Goal: Information Seeking & Learning: Learn about a topic

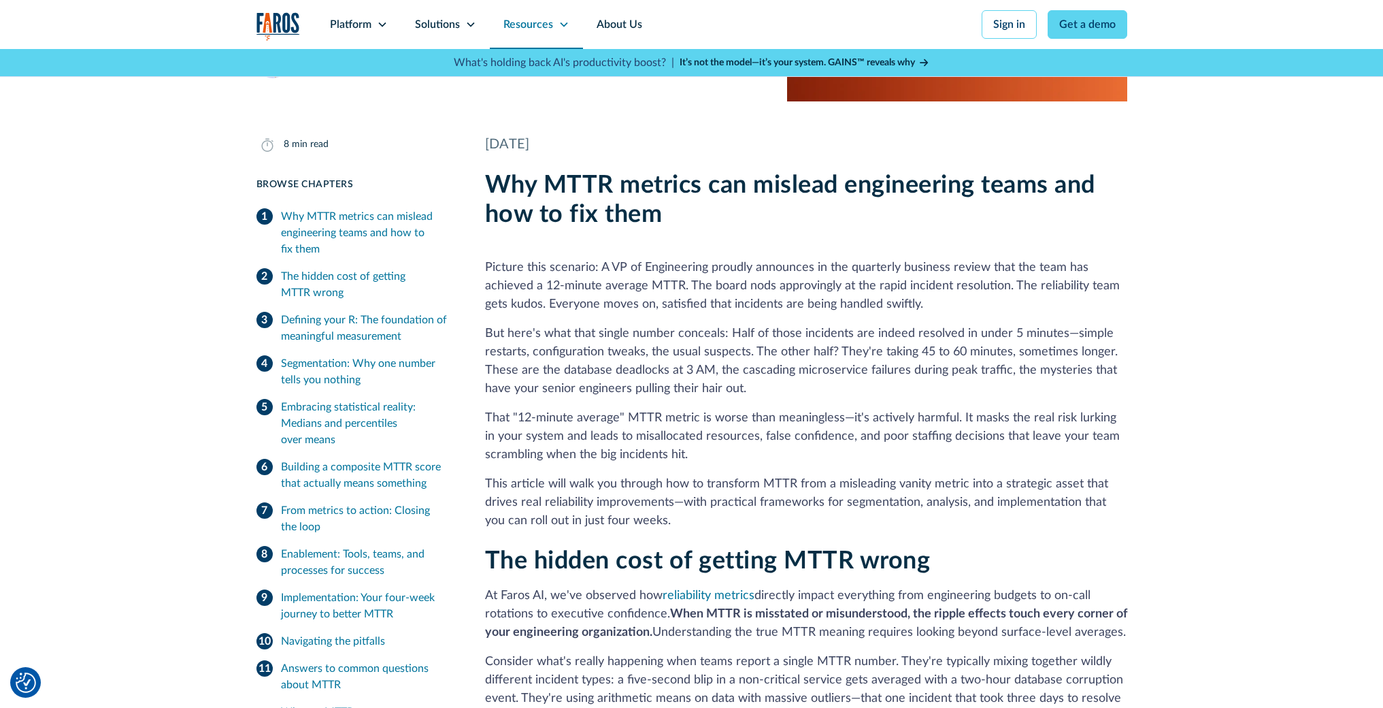
click at [559, 25] on icon at bounding box center [564, 24] width 11 height 11
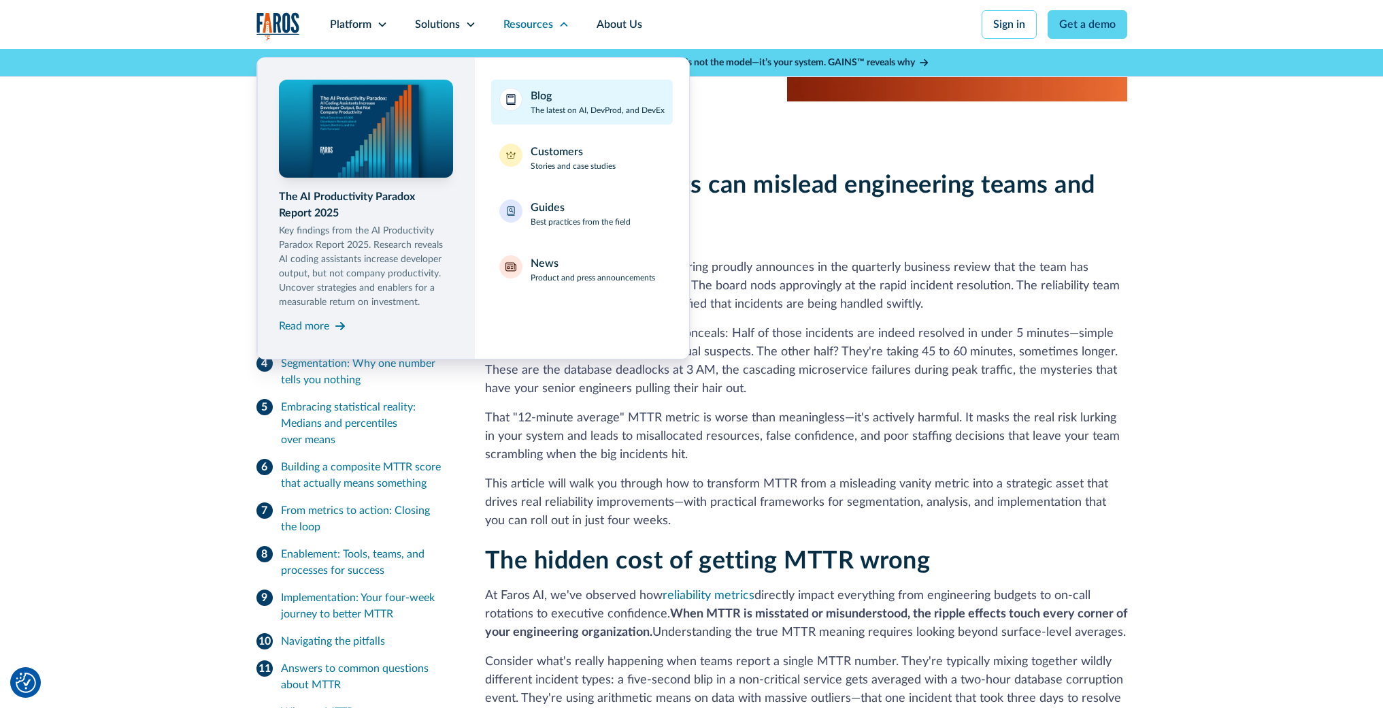
click at [580, 105] on p "The latest on AI, DevProd, and DevEx" at bounding box center [598, 110] width 134 height 12
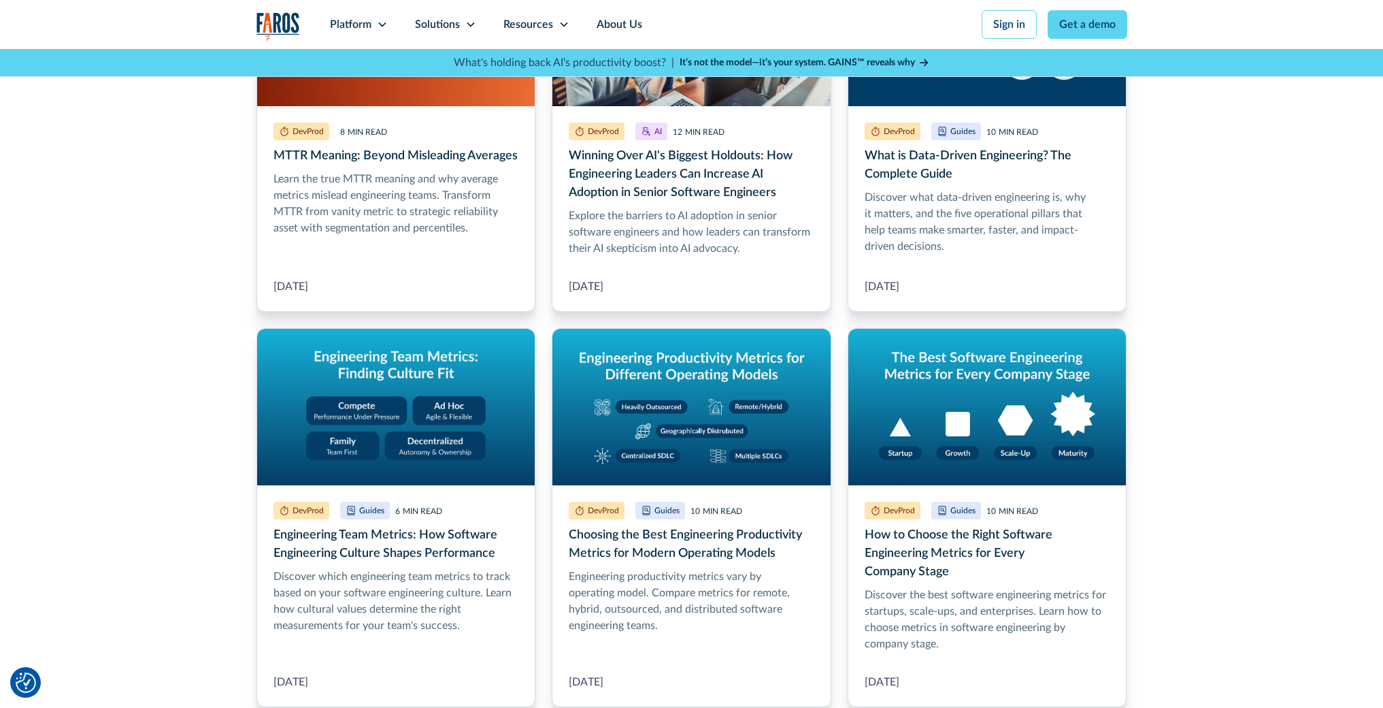
scroll to position [538, 0]
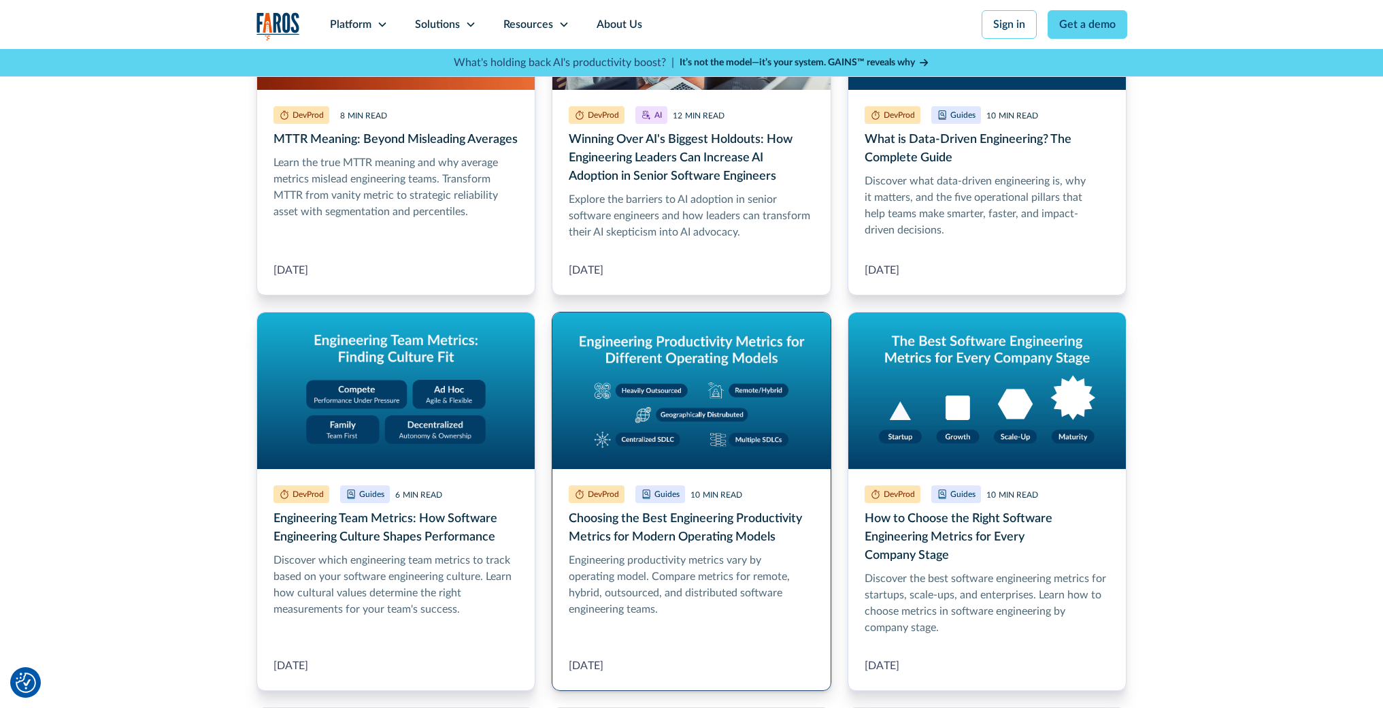
click at [726, 356] on link "Choosing the Best Engineering Productivity Metrics for Modern Operating Models" at bounding box center [692, 501] width 280 height 379
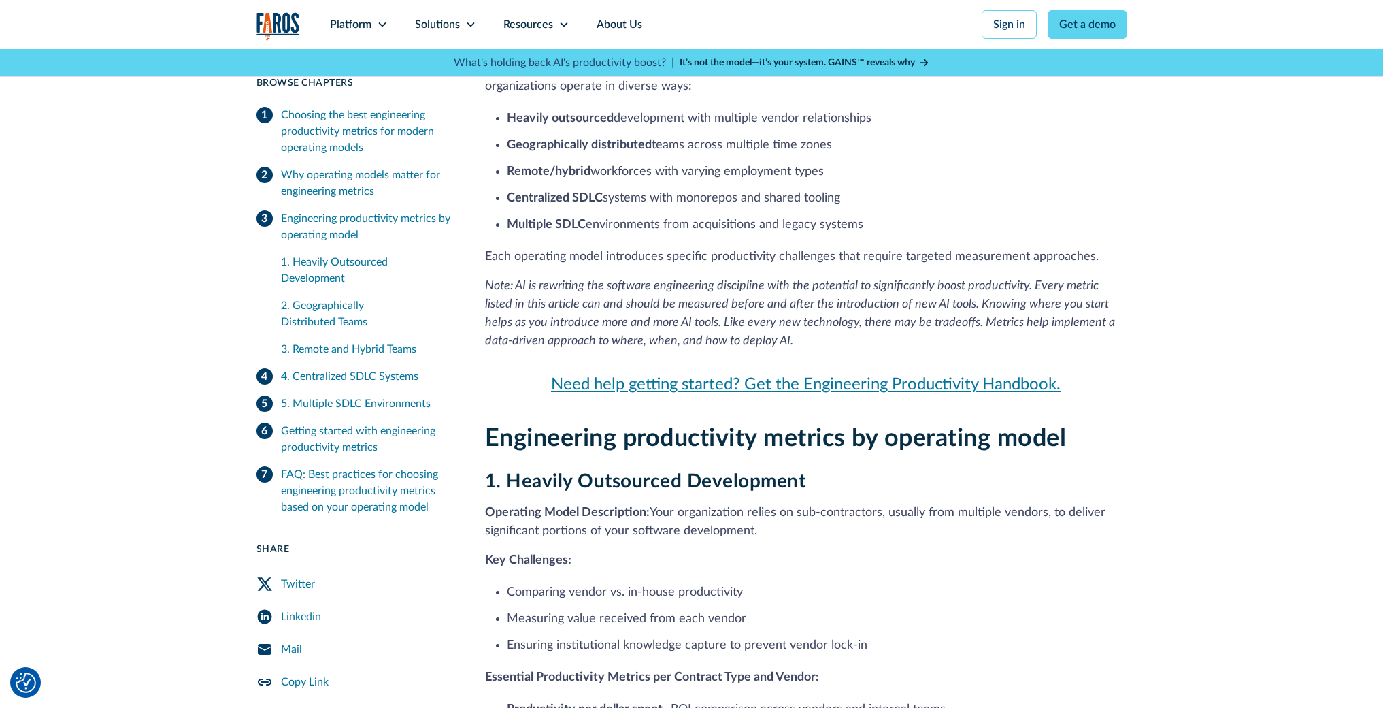
scroll to position [569, 0]
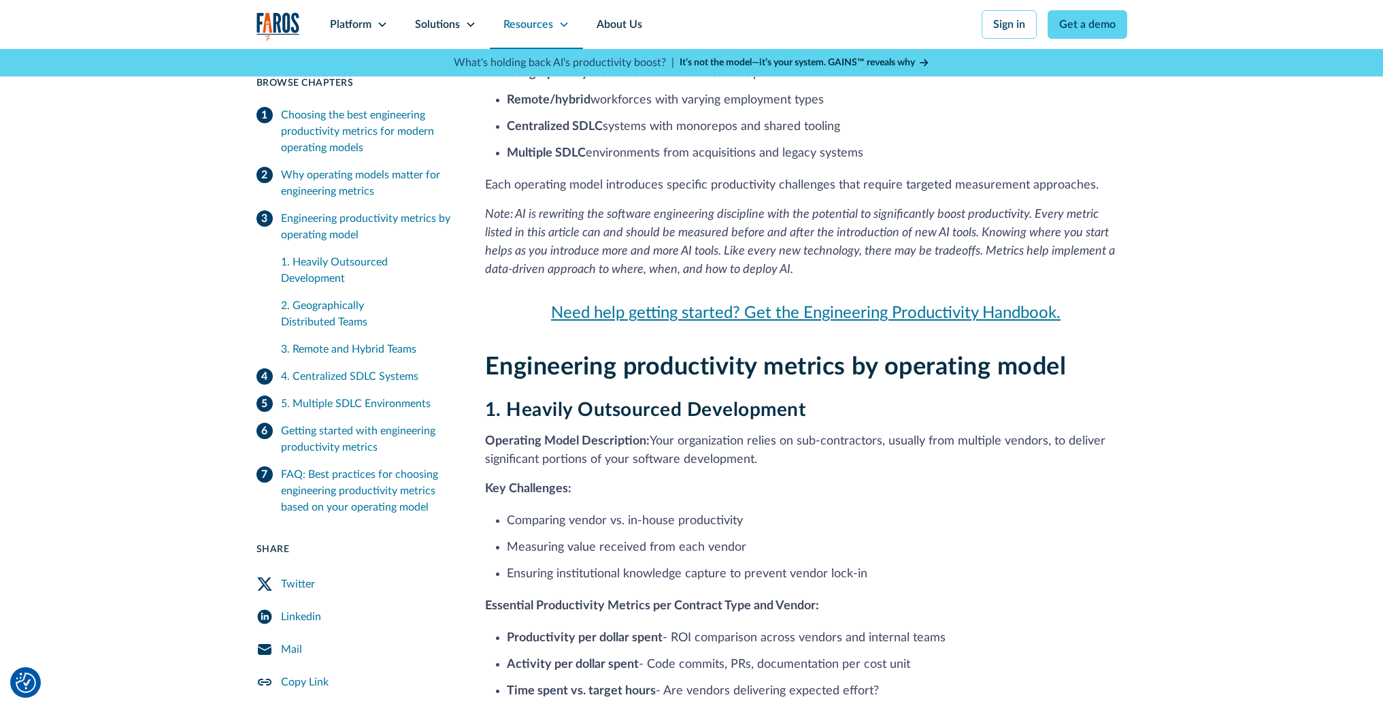
click at [563, 27] on icon at bounding box center [564, 24] width 11 height 11
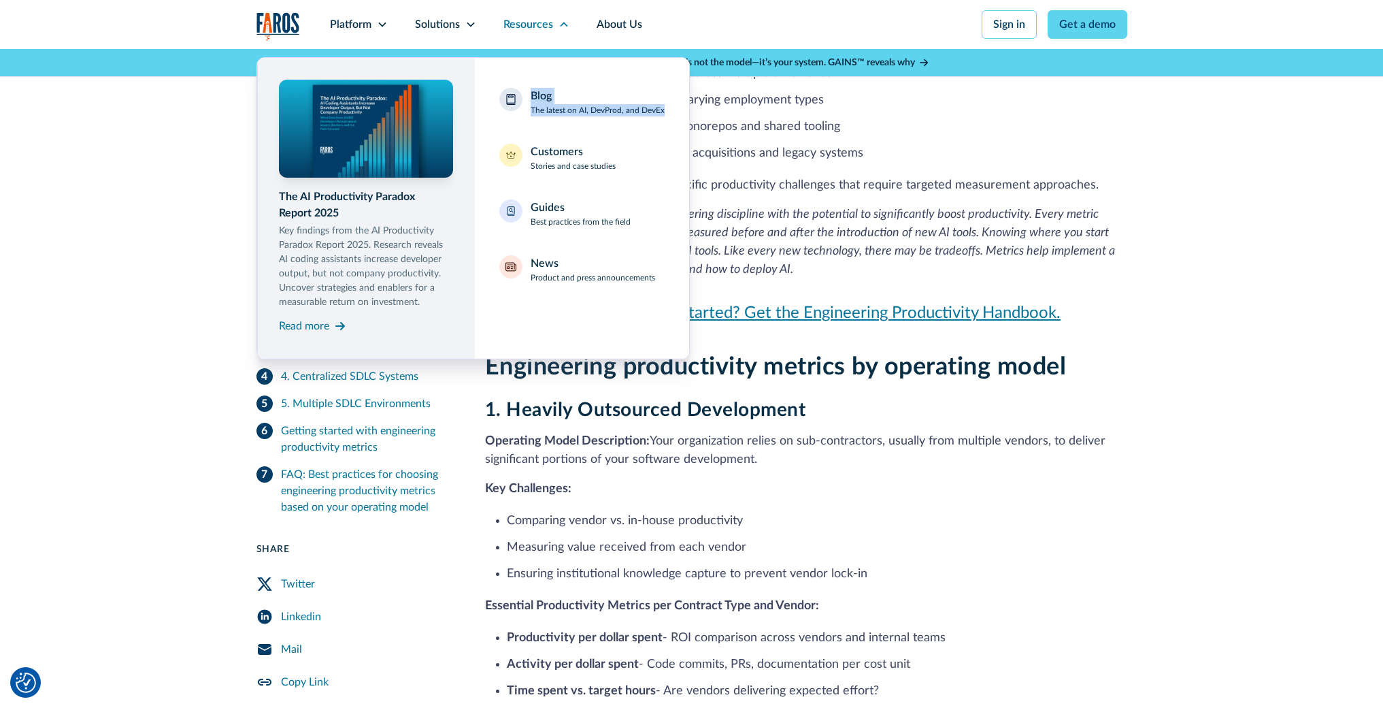
click at [986, 213] on nav "The AI Productivity Paradox Report 2025 Key findings from the AI Productivity P…" at bounding box center [692, 204] width 871 height 310
click at [819, 191] on nav "The AI Productivity Paradox Report 2025 Key findings from the AI Productivity P…" at bounding box center [692, 204] width 871 height 310
click at [237, 39] on div "Platform Unlock engineering productivity at scale. Stay ahead with products des…" at bounding box center [691, 38] width 1383 height 77
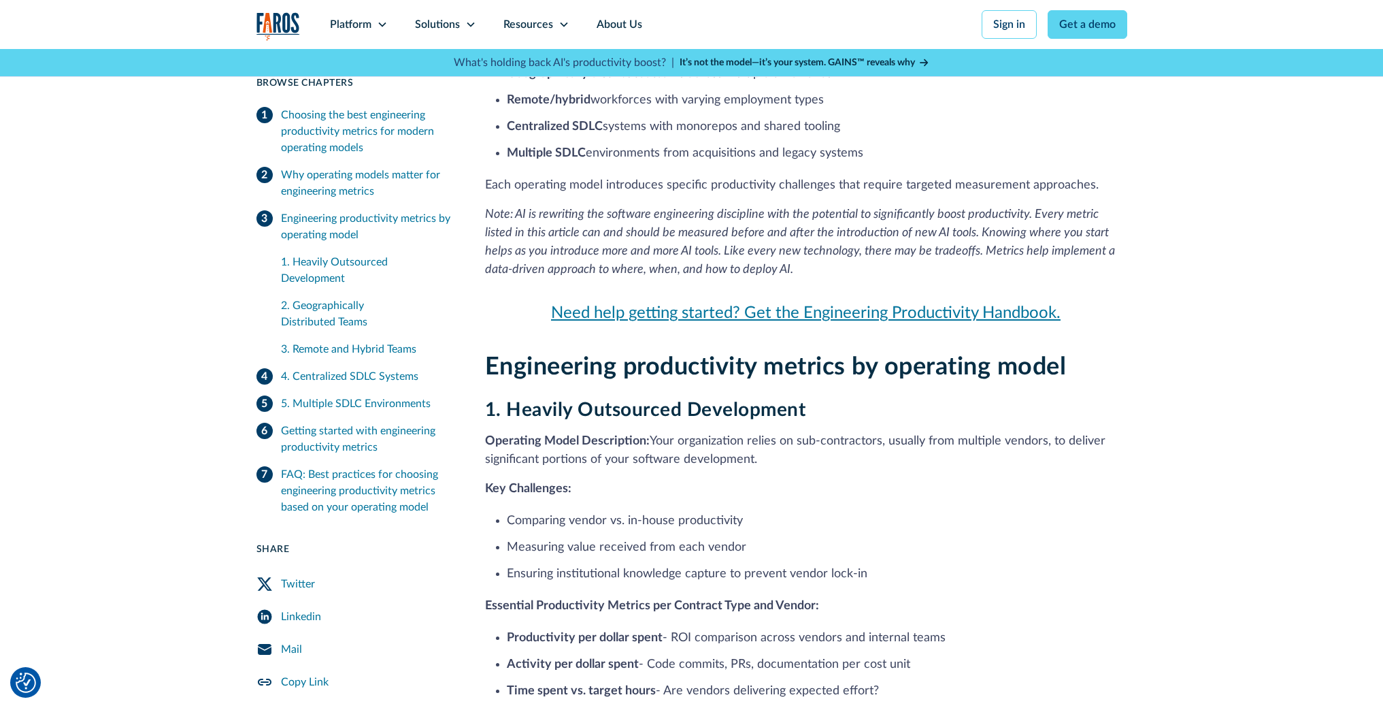
click at [652, 154] on li "Multiple SDLC environments from acquisitions and legacy systems" at bounding box center [817, 153] width 621 height 18
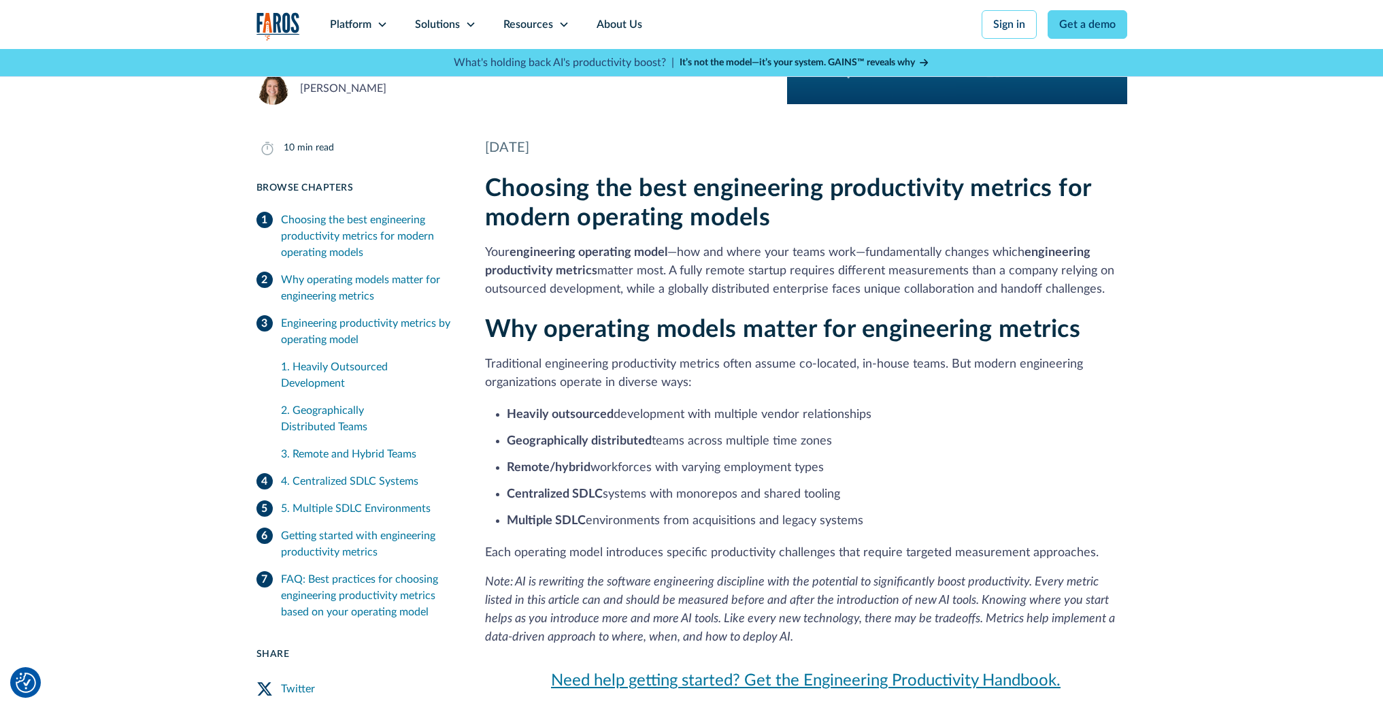
scroll to position [0, 0]
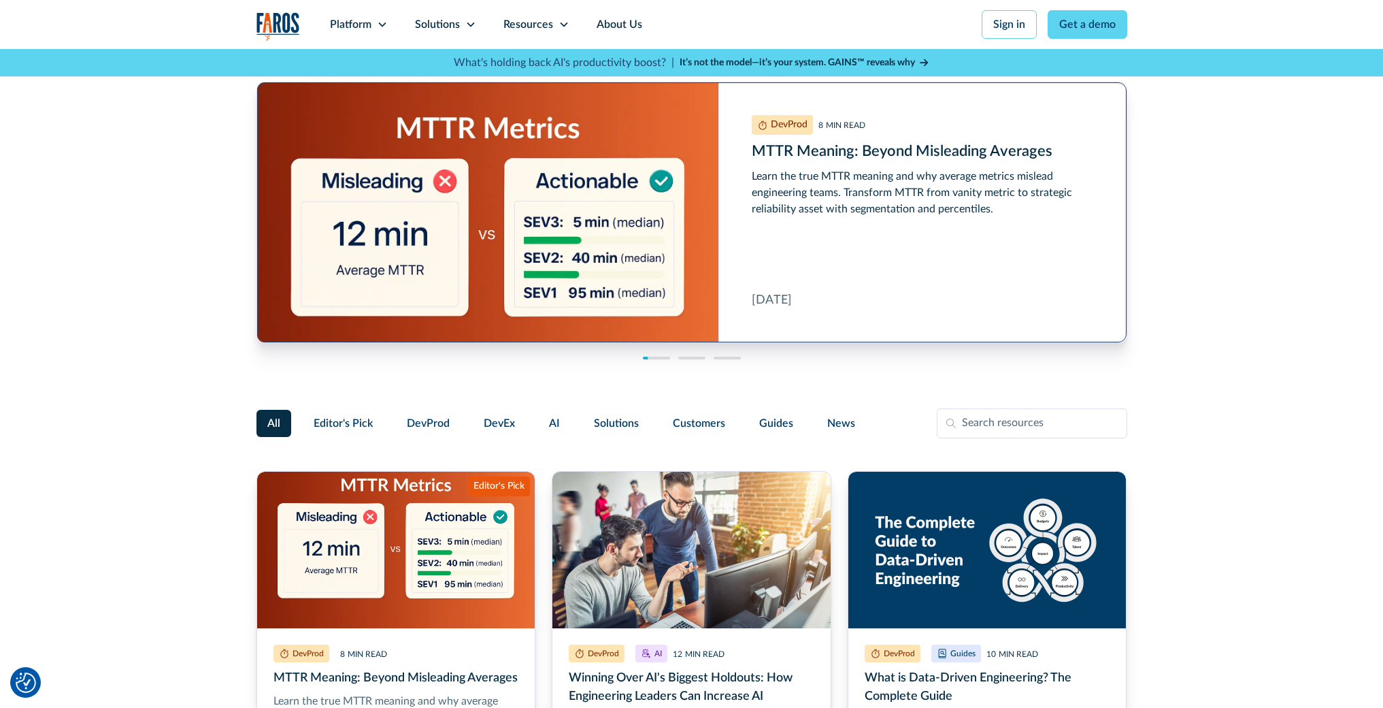
click at [803, 225] on link "MTTR Meaning: Beyond Misleading Averages" at bounding box center [692, 212] width 870 height 260
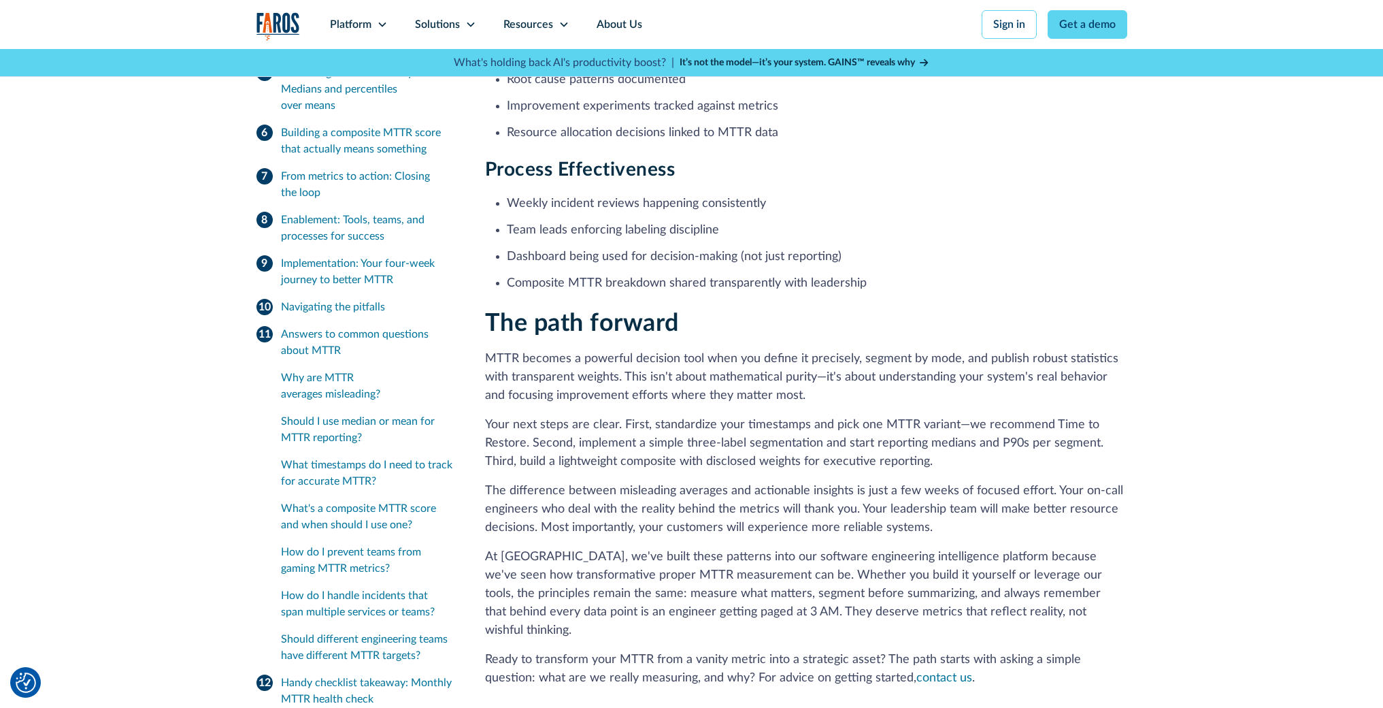
scroll to position [6672, 0]
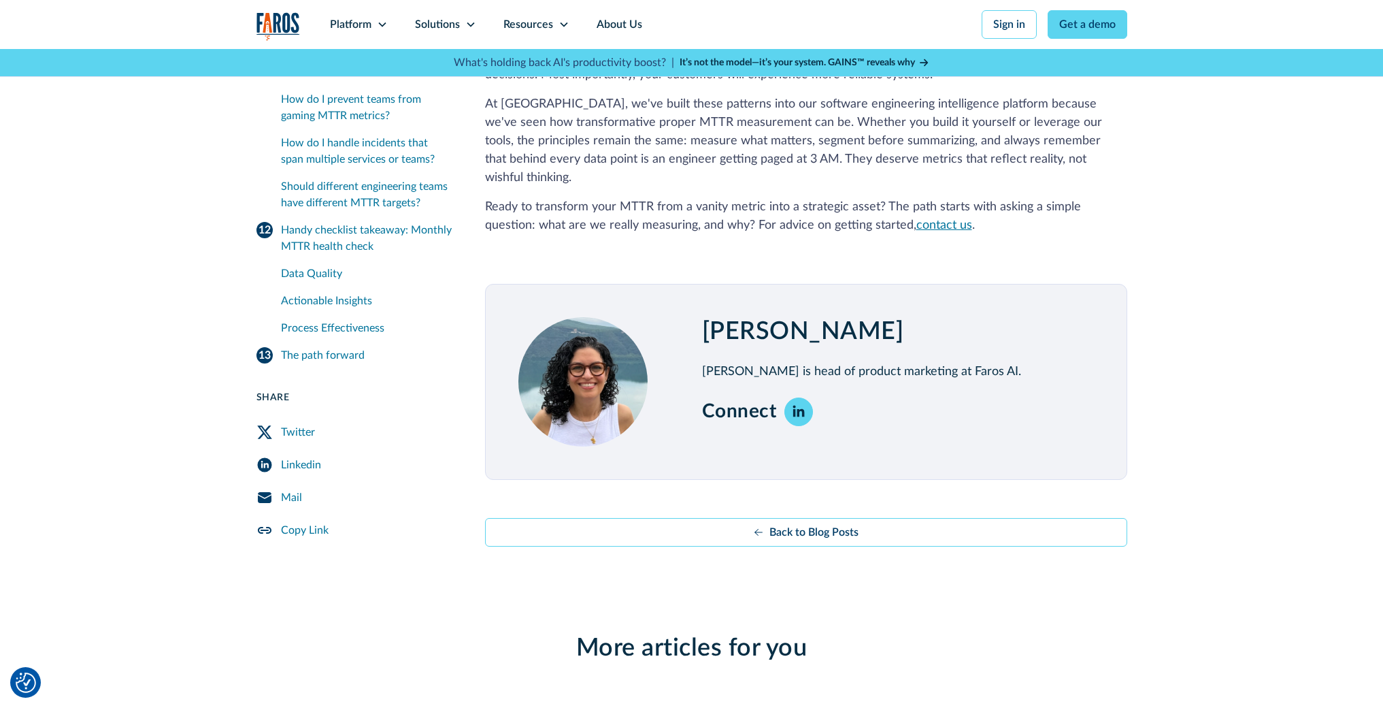
click at [946, 219] on link "contact us" at bounding box center [945, 225] width 56 height 12
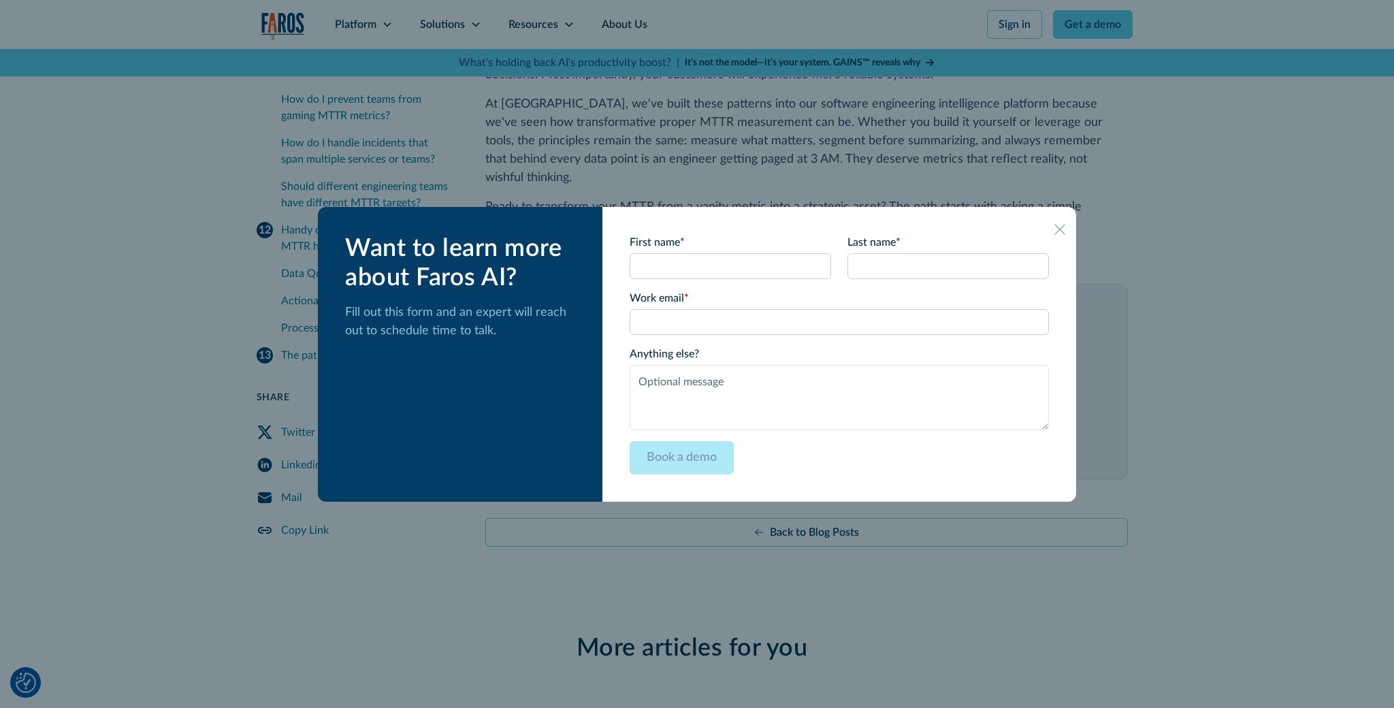
click at [1049, 229] on link at bounding box center [1060, 229] width 22 height 22
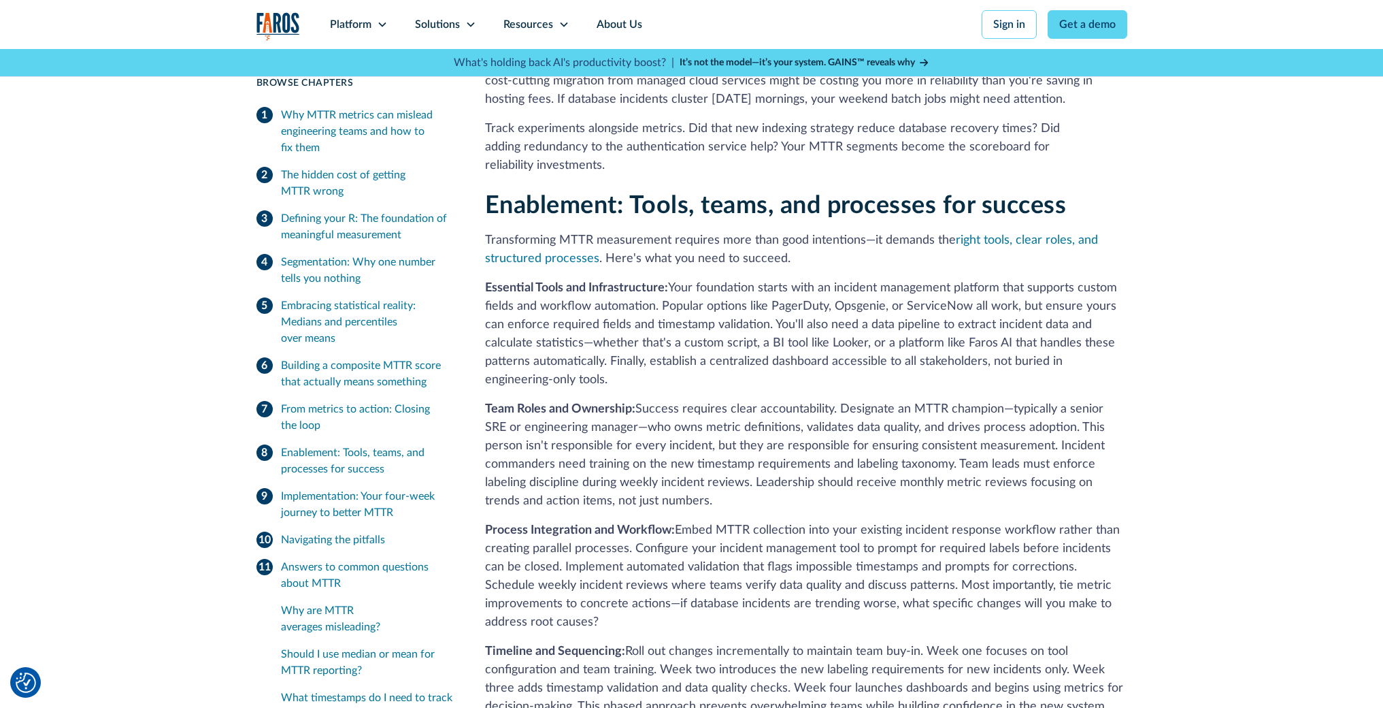
scroll to position [3218, 0]
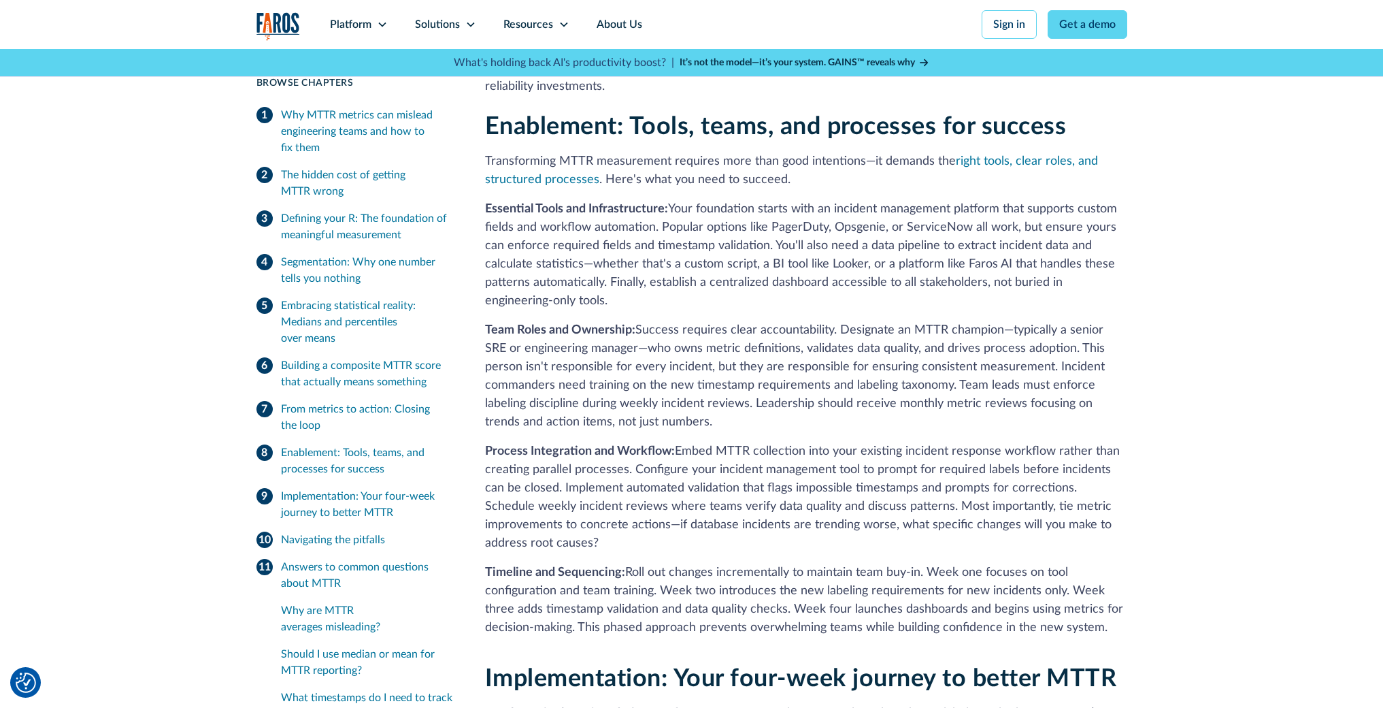
click at [1104, 606] on p "Timeline and Sequencing: Roll out changes incrementally to maintain team buy-in…" at bounding box center [806, 599] width 642 height 73
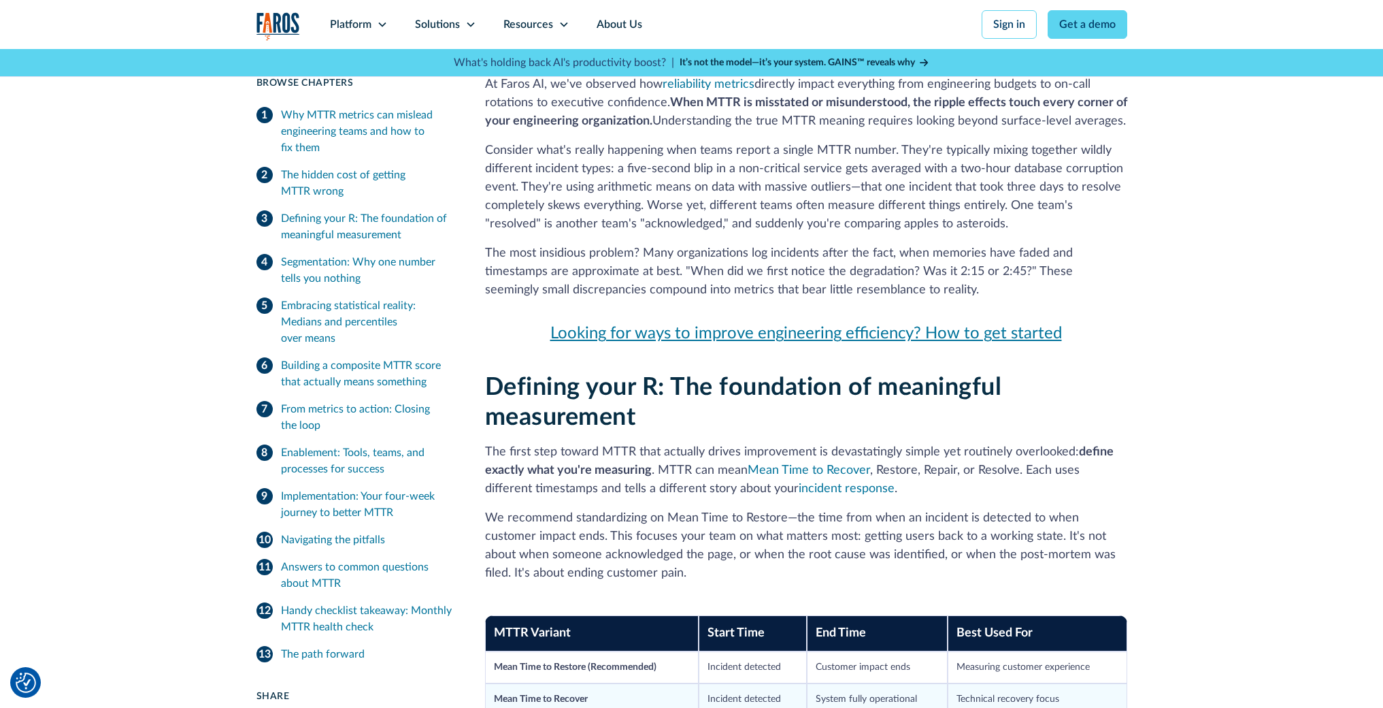
scroll to position [962, 0]
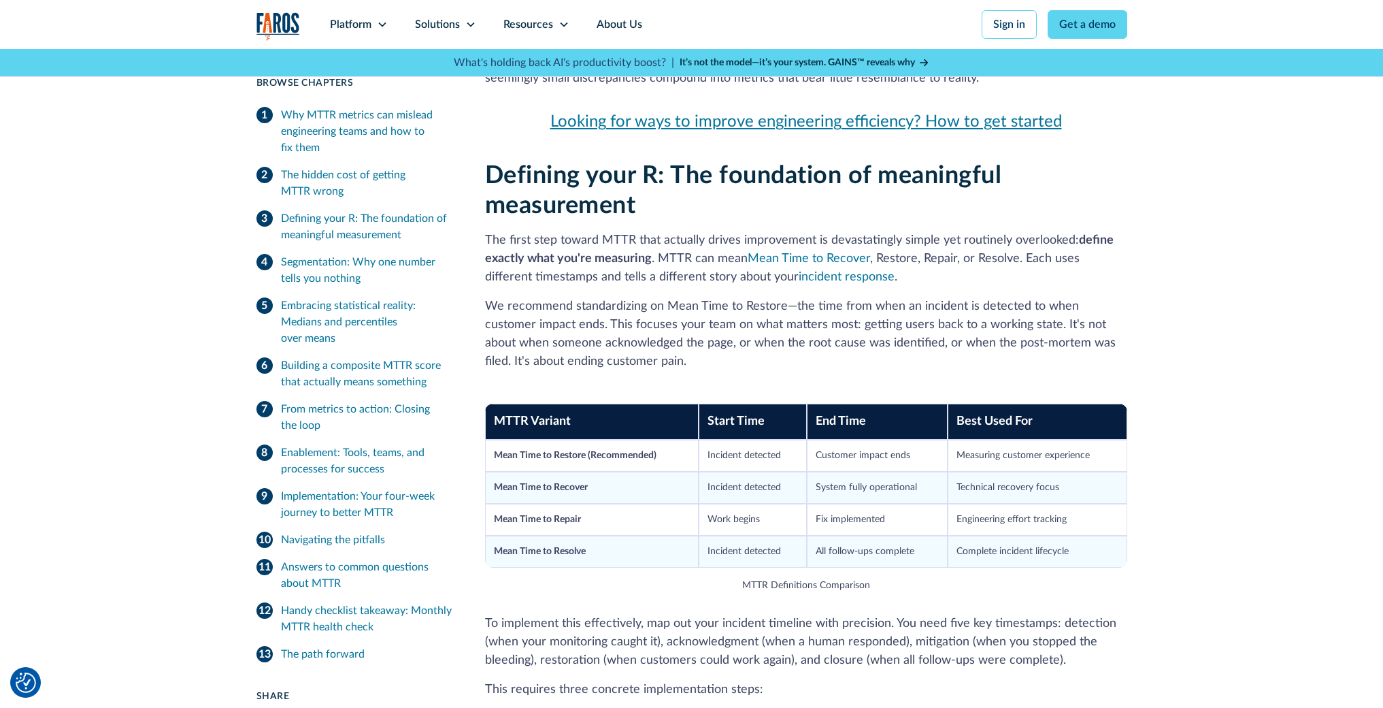
click at [766, 126] on link "Looking for ways to improve engineering efficiency? How to get started" at bounding box center [806, 122] width 642 height 24
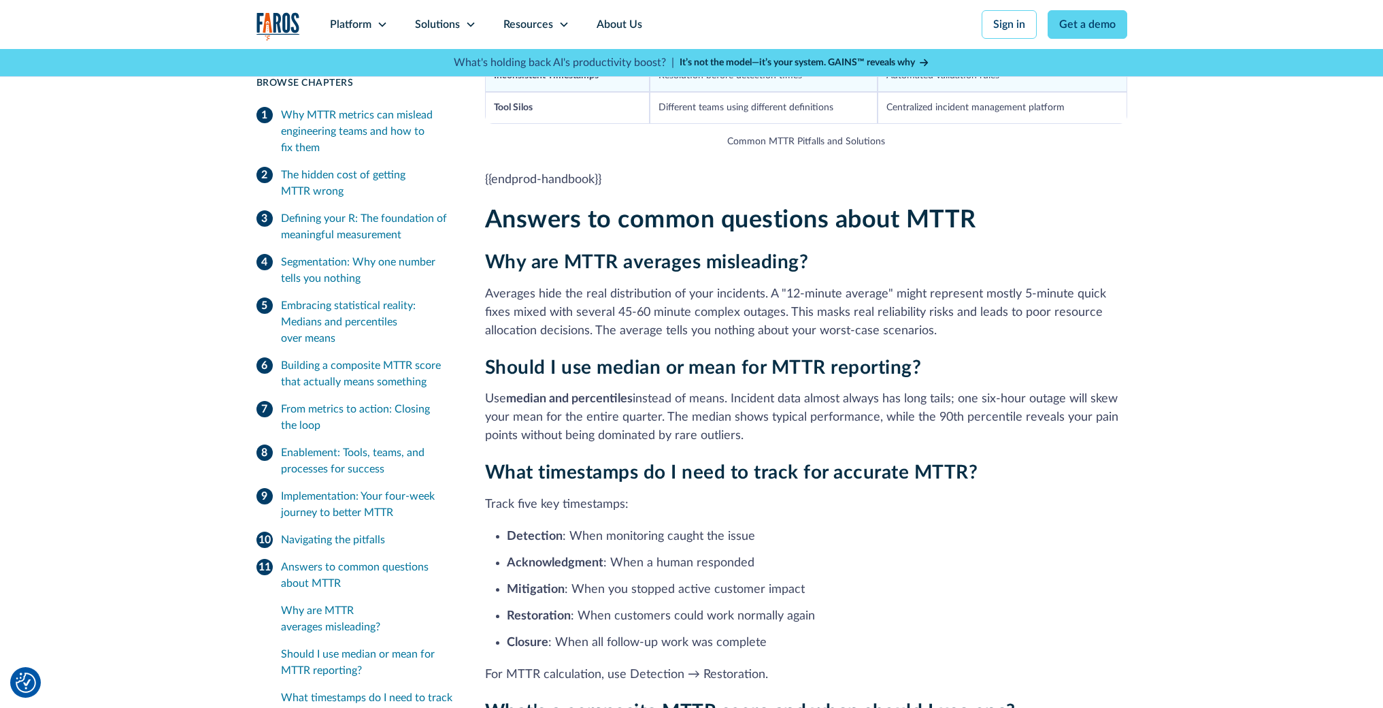
scroll to position [4837, 0]
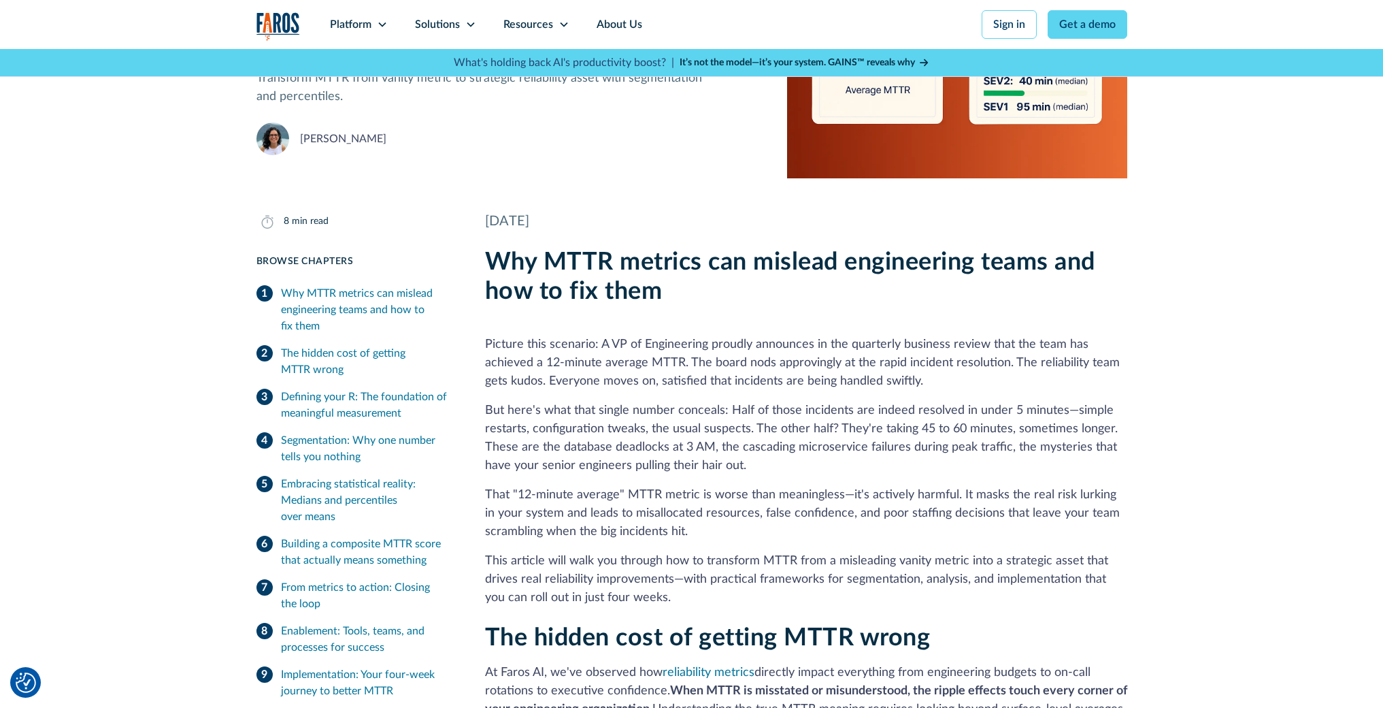
scroll to position [442, 0]
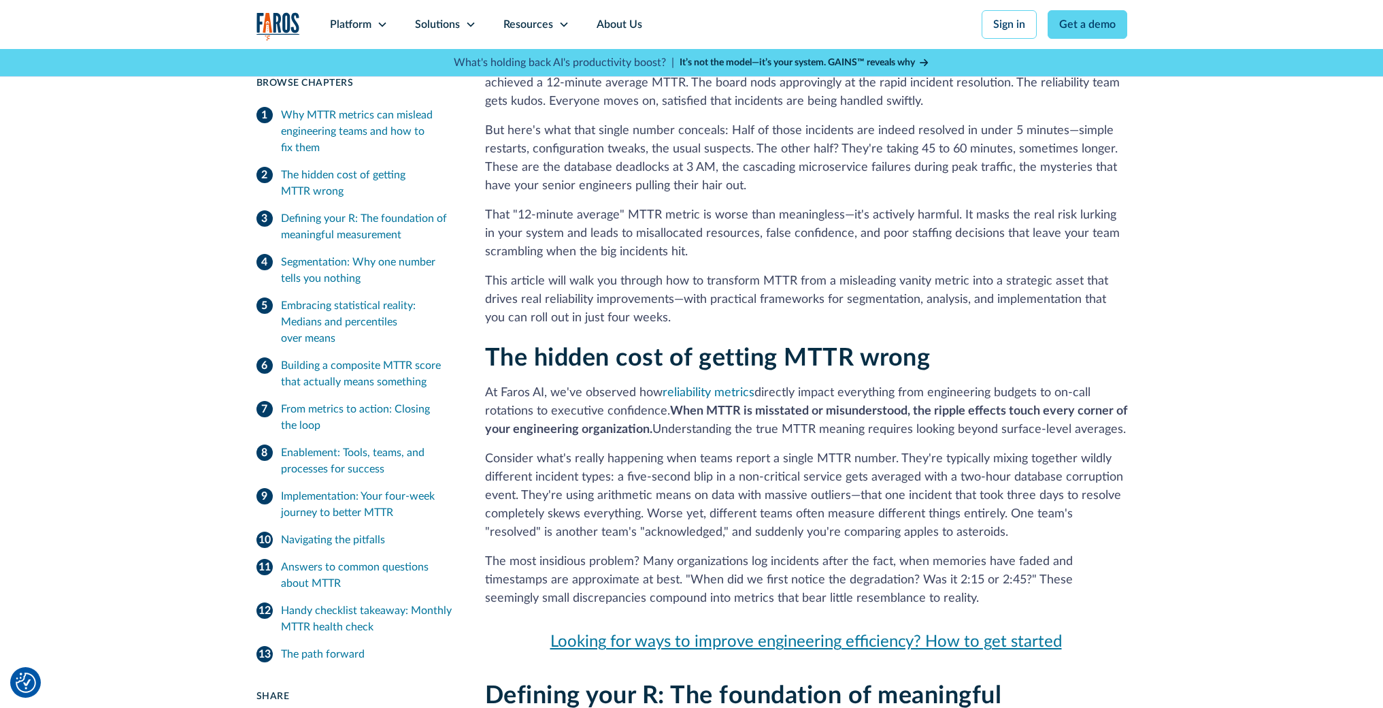
click at [325, 459] on div "Enablement: Tools, teams, and processes for success" at bounding box center [366, 460] width 171 height 33
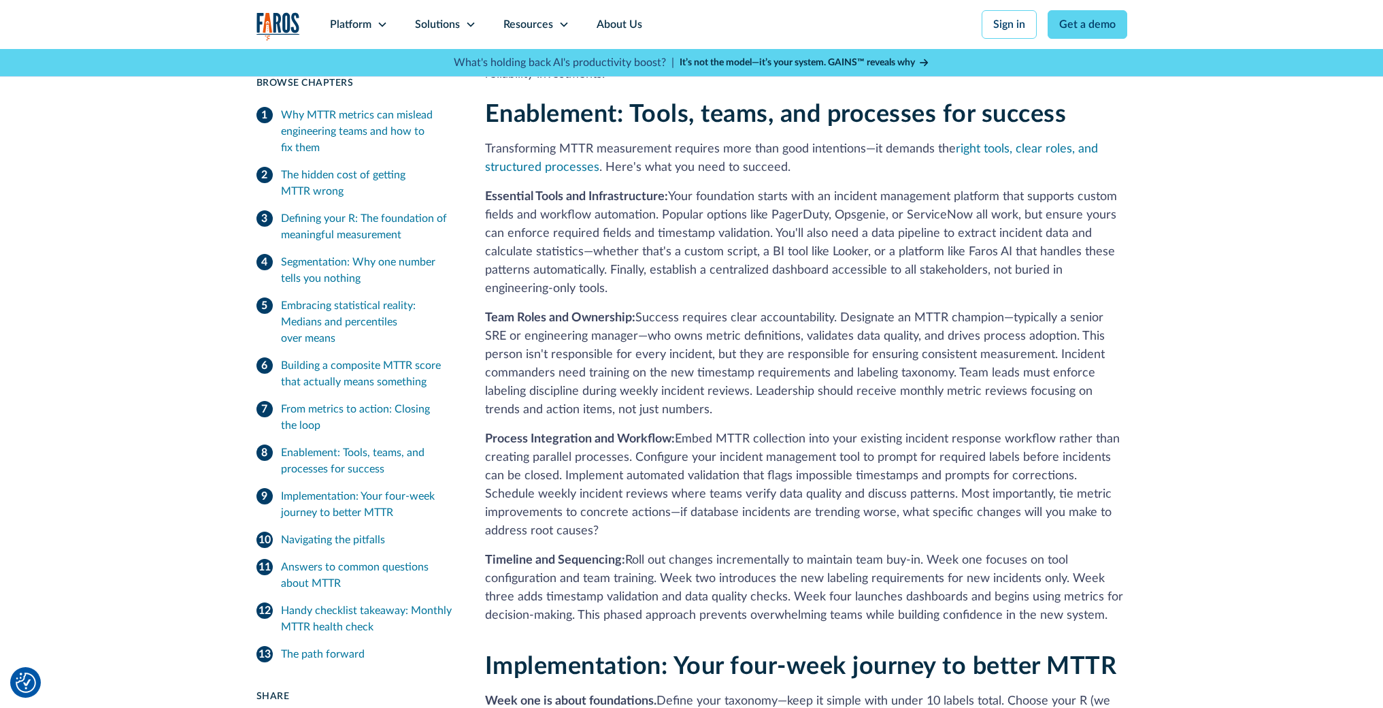
scroll to position [3293, 0]
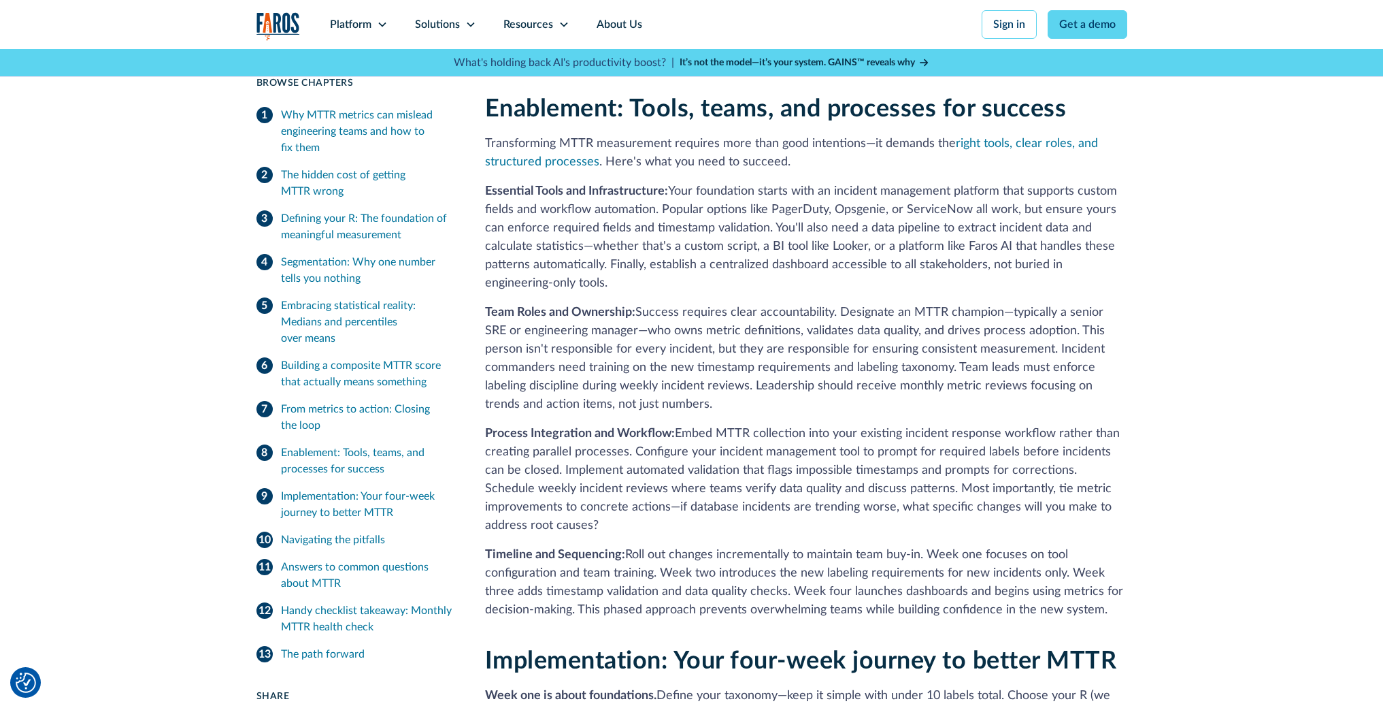
click at [331, 539] on div "Navigating the pitfalls" at bounding box center [333, 539] width 104 height 16
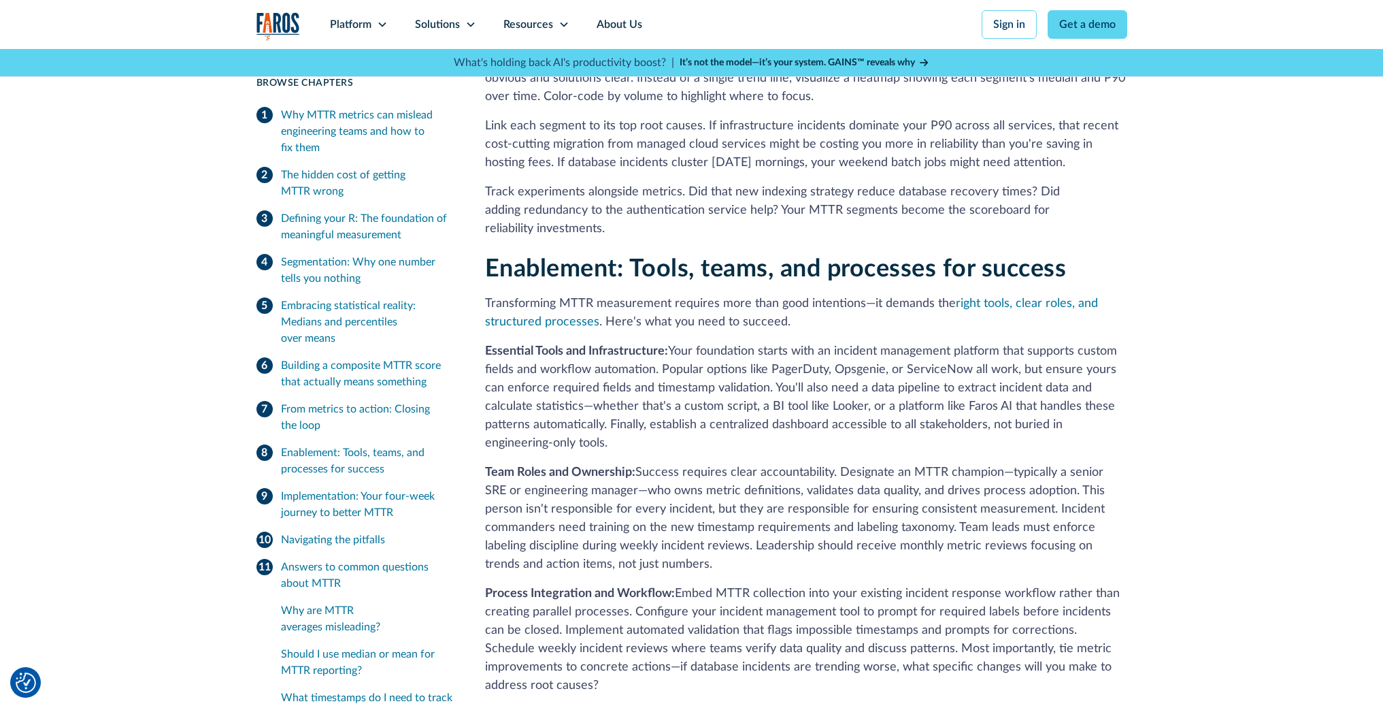
scroll to position [2935, 0]
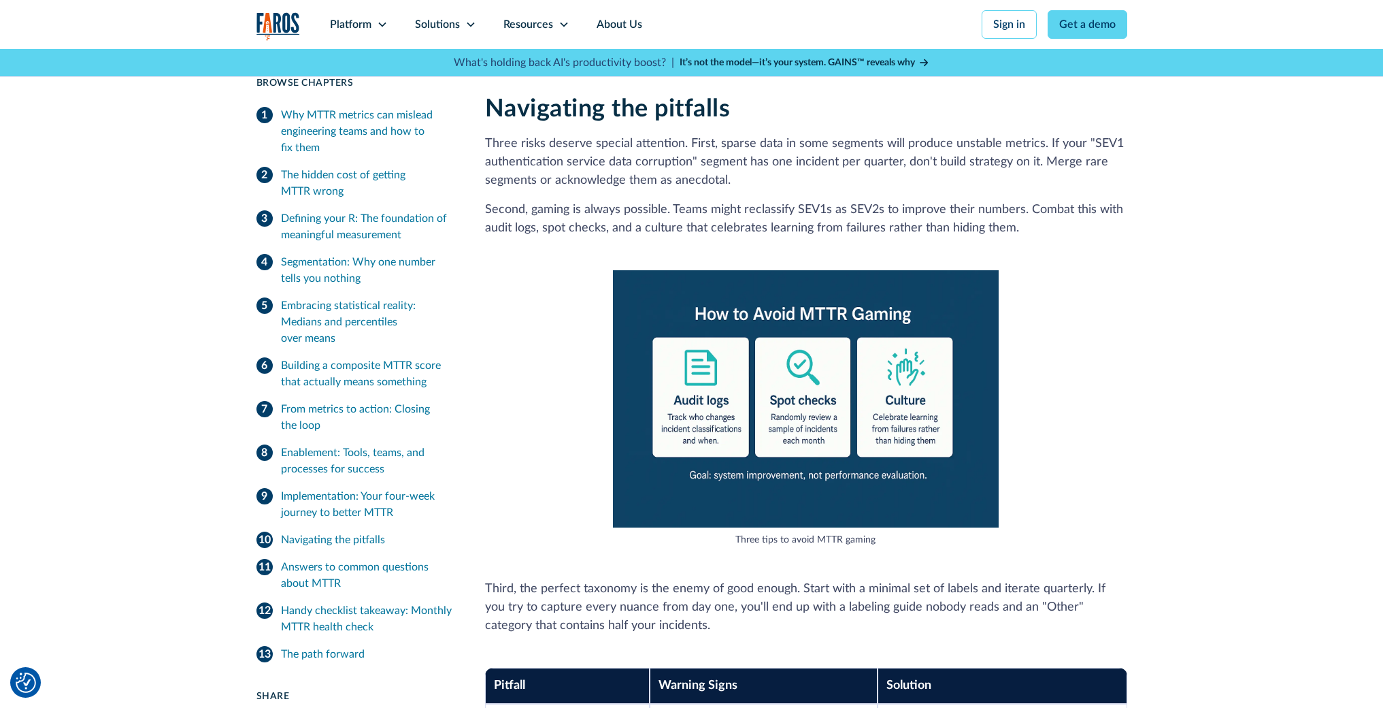
click at [397, 412] on div "From metrics to action: Closing the loop" at bounding box center [366, 417] width 171 height 33
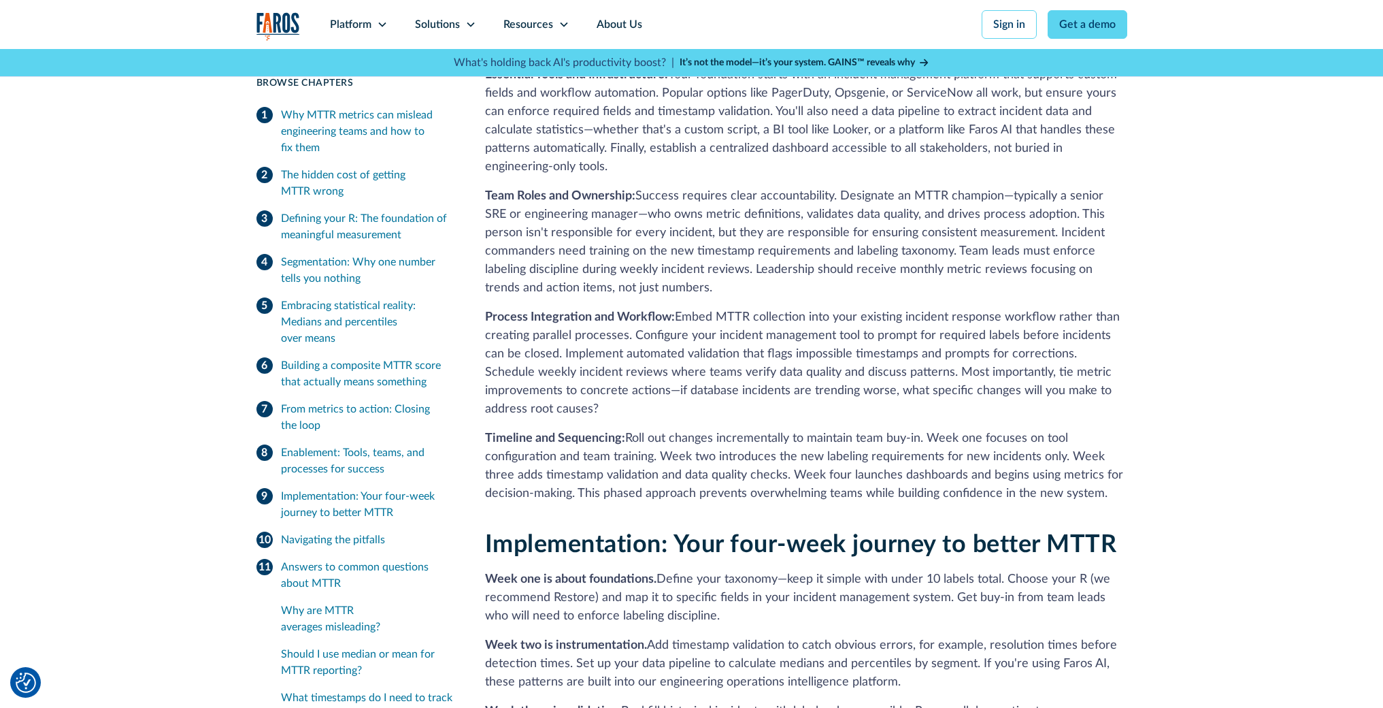
scroll to position [3344, 0]
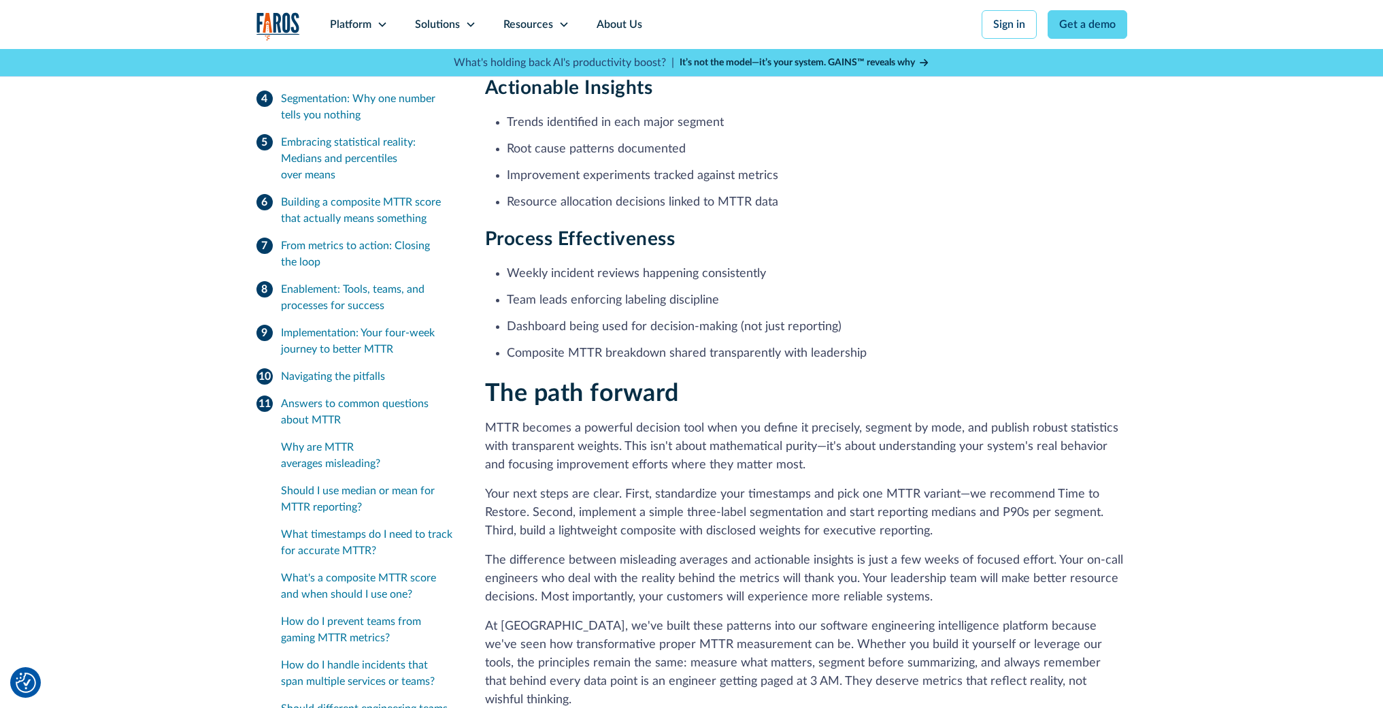
scroll to position [6745, 0]
